Goal: Navigation & Orientation: Find specific page/section

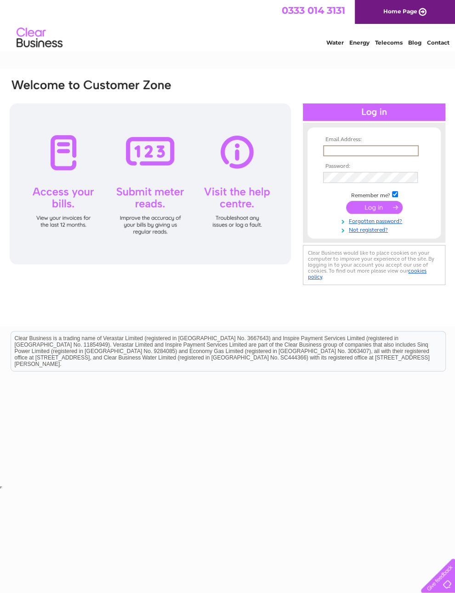
type input "[EMAIL_ADDRESS][DOMAIN_NAME]"
click at [374, 209] on input "submit" at bounding box center [374, 207] width 57 height 13
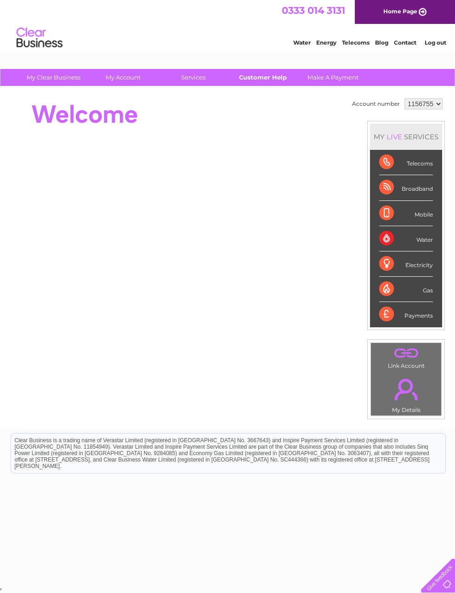
click at [269, 85] on link "Customer Help" at bounding box center [263, 77] width 76 height 17
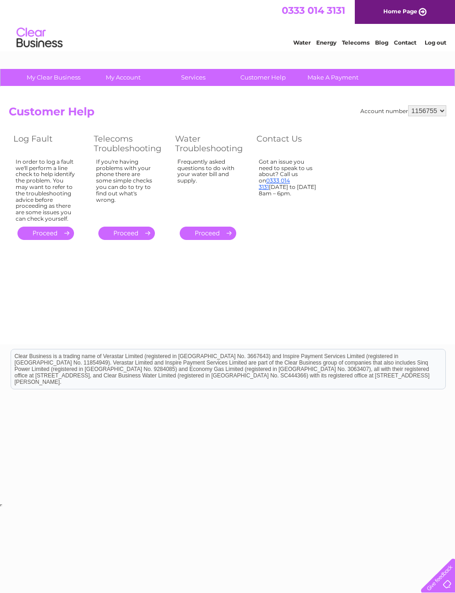
click at [46, 240] on link "." at bounding box center [45, 233] width 57 height 13
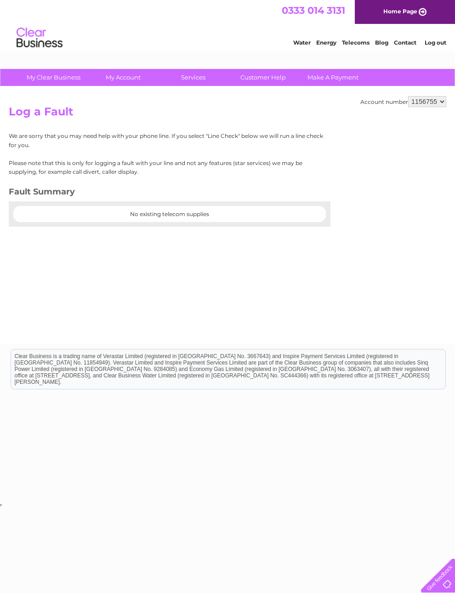
click at [138, 219] on div at bounding box center [170, 222] width 322 height 9
click at [415, 7] on link "Home Page" at bounding box center [405, 12] width 100 height 24
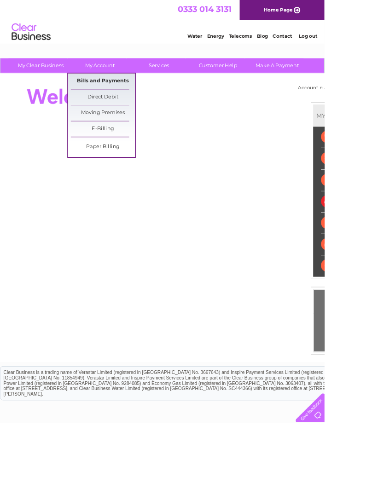
click at [146, 97] on link "Bills and Payments" at bounding box center [122, 96] width 76 height 18
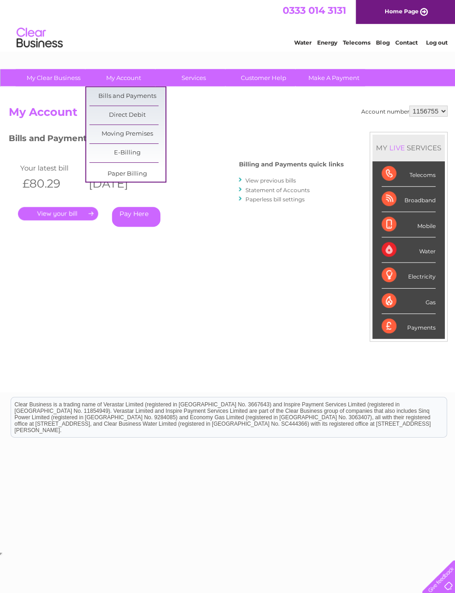
click at [211, 126] on div "Account number 1156755 My Account MY LIVE SERVICES Telecoms Broadband Mobile Wa…" at bounding box center [228, 243] width 438 height 277
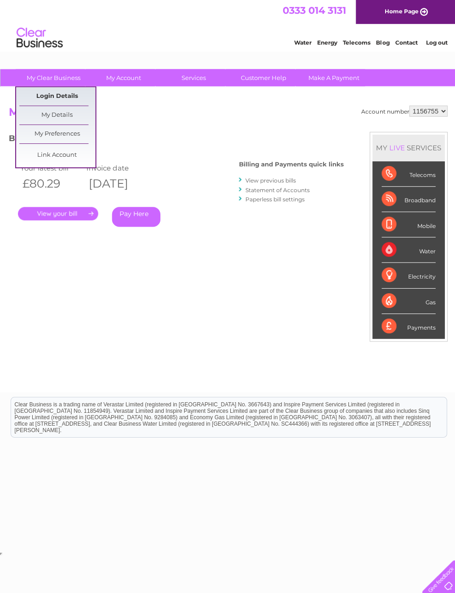
click at [74, 97] on link "Login Details" at bounding box center [57, 96] width 76 height 18
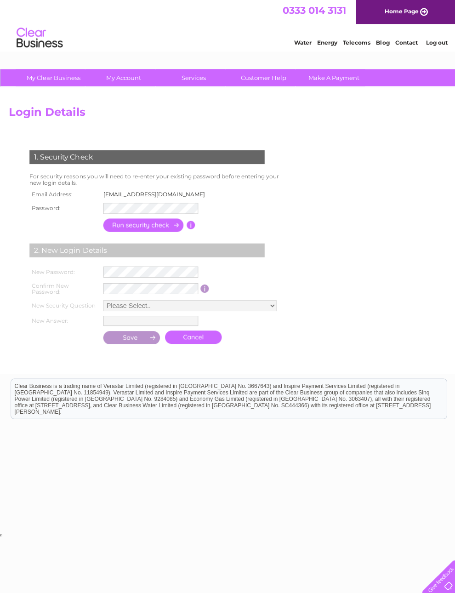
click at [368, 277] on form "1. Security Check For security reasons you will need to re-enter your existing …" at bounding box center [228, 248] width 438 height 232
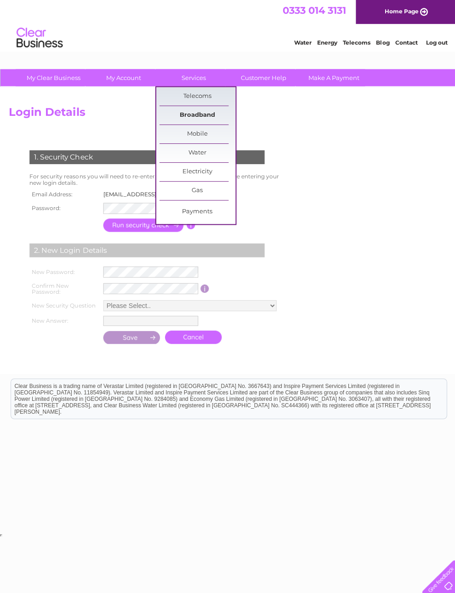
click at [216, 117] on link "Broadband" at bounding box center [197, 115] width 76 height 18
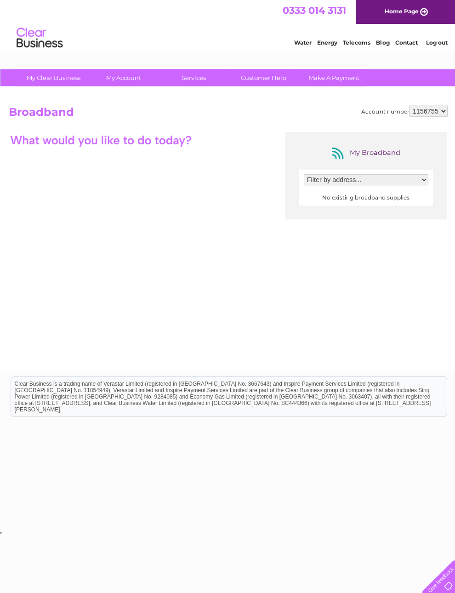
click at [419, 181] on select "Filter by address..." at bounding box center [365, 179] width 124 height 11
click at [168, 144] on div at bounding box center [101, 140] width 184 height 16
click at [403, 42] on link "Contact" at bounding box center [405, 42] width 23 height 7
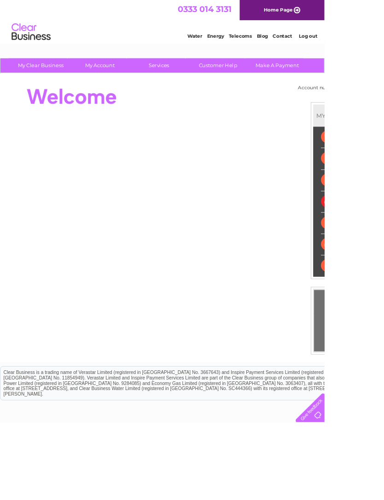
click at [301, 499] on body "My Clear Business Login Details My Details My Preferences Link Account My Accou…" at bounding box center [192, 296] width 384 height 593
